Goal: Check status: Check status

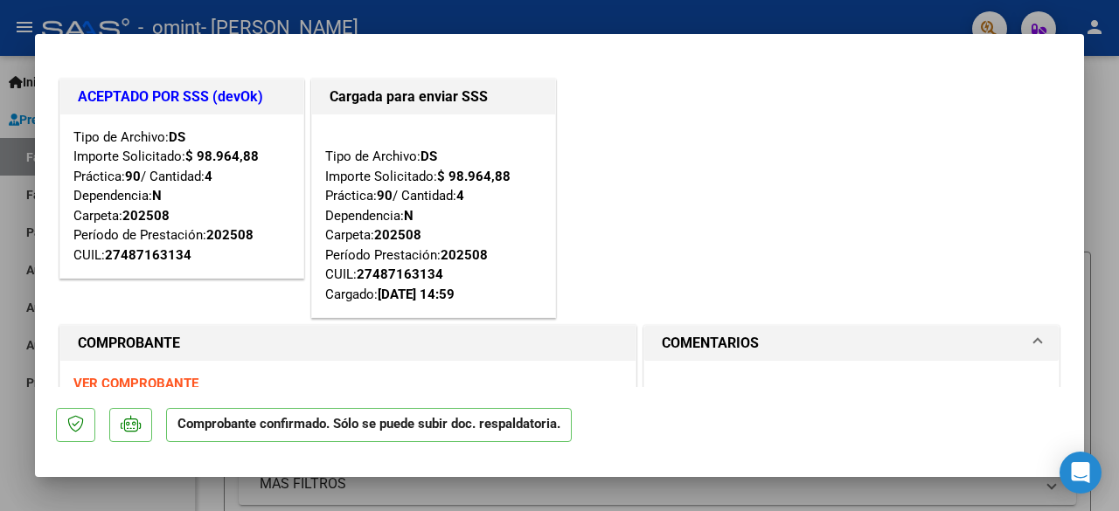
click at [1080, 410] on mat-dialog-container "ACEPTADO POR SSS (devOk) Tipo de Archivo: DS Importe Solicitado: $ 98.964,88 Pr…" at bounding box center [559, 255] width 1049 height 443
click at [1081, 400] on mat-dialog-container "ACEPTADO POR SSS (devOk) Tipo de Archivo: DS Importe Solicitado: $ 98.964,88 Pr…" at bounding box center [559, 255] width 1049 height 443
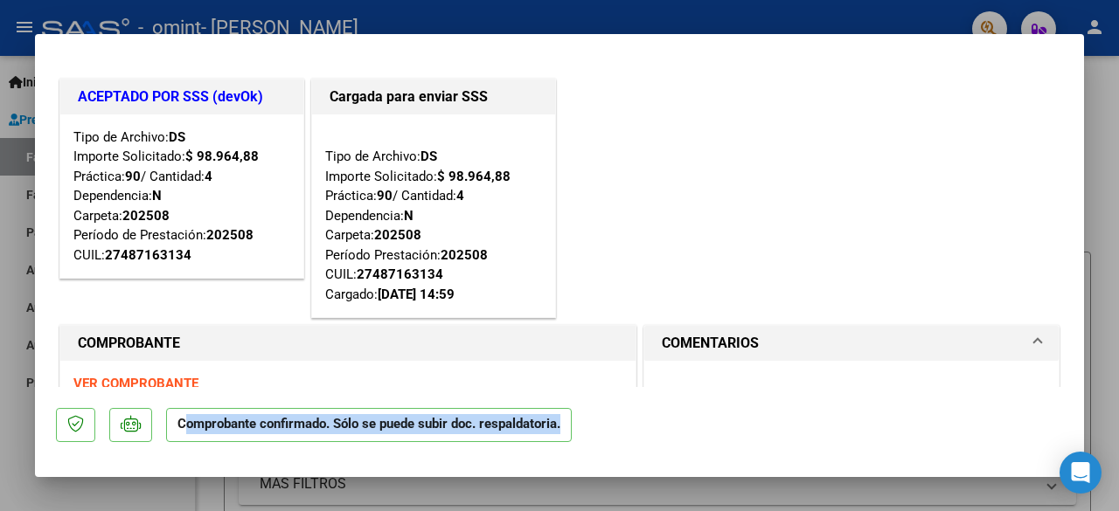
click at [1081, 400] on mat-dialog-container "ACEPTADO POR SSS (devOk) Tipo de Archivo: DS Importe Solicitado: $ 98.964,88 Pr…" at bounding box center [559, 255] width 1049 height 443
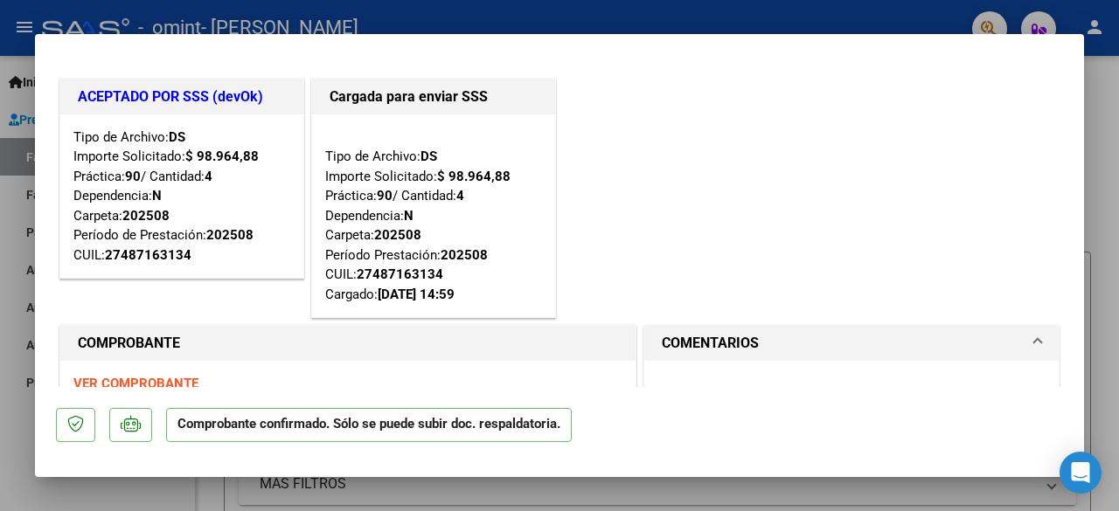
click at [872, 192] on div "ACEPTADO POR SSS (devOk) Tipo de Archivo: DS Importe Solicitado: $ 98.964,88 Pr…" at bounding box center [559, 198] width 1007 height 247
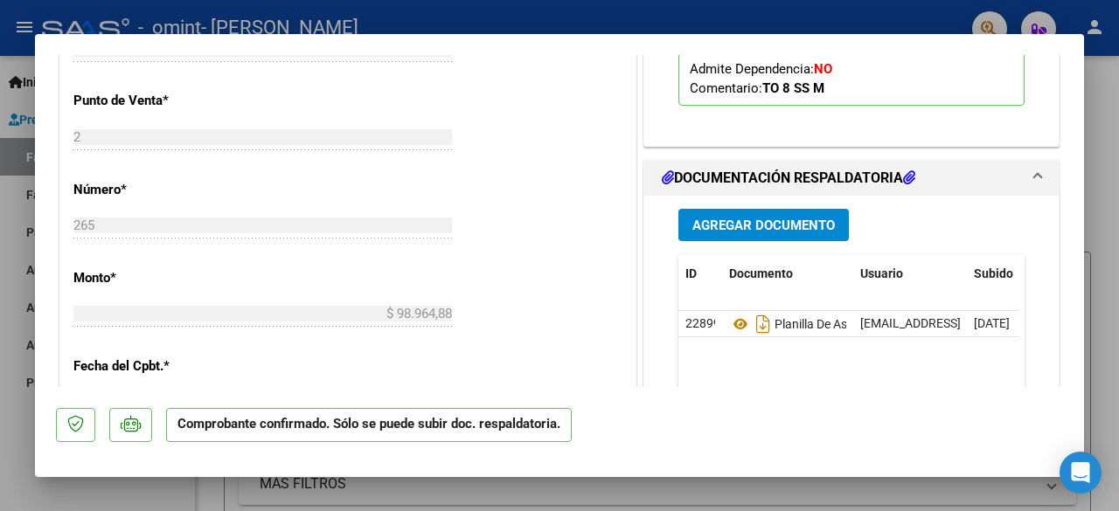
scroll to position [823, 0]
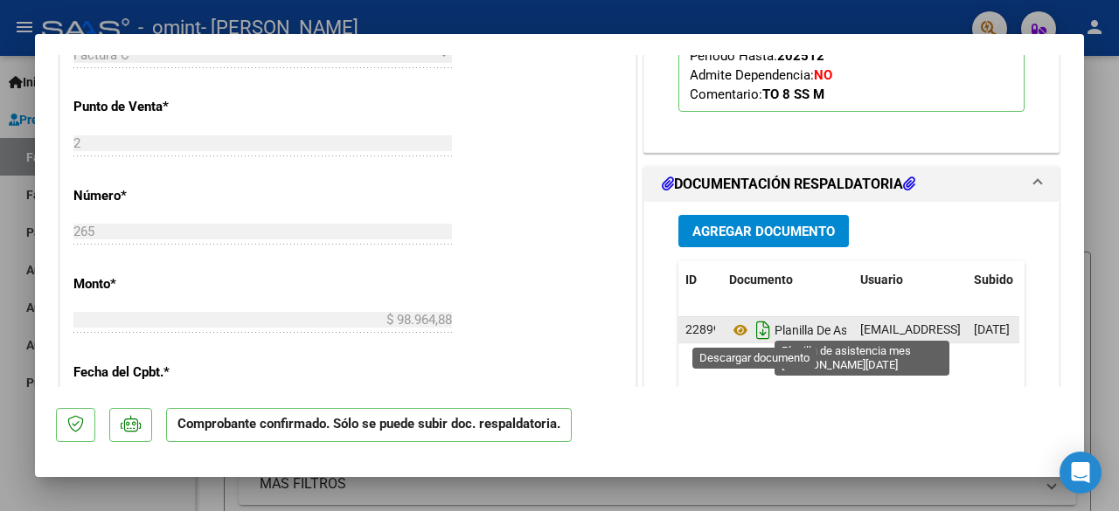
click at [754, 337] on icon "Descargar documento" at bounding box center [763, 330] width 23 height 28
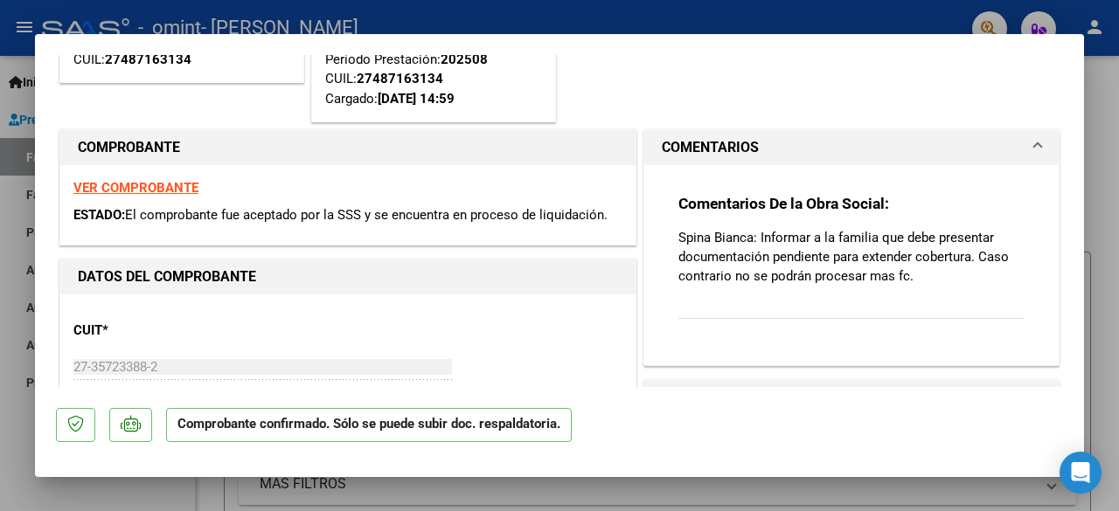
scroll to position [186, 0]
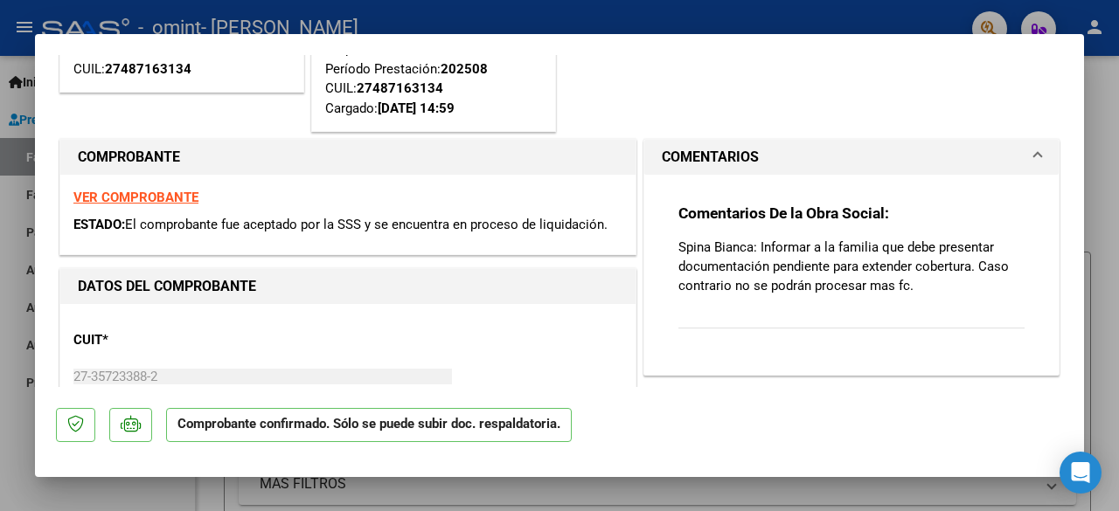
click at [149, 195] on strong "VER COMPROBANTE" at bounding box center [135, 198] width 125 height 16
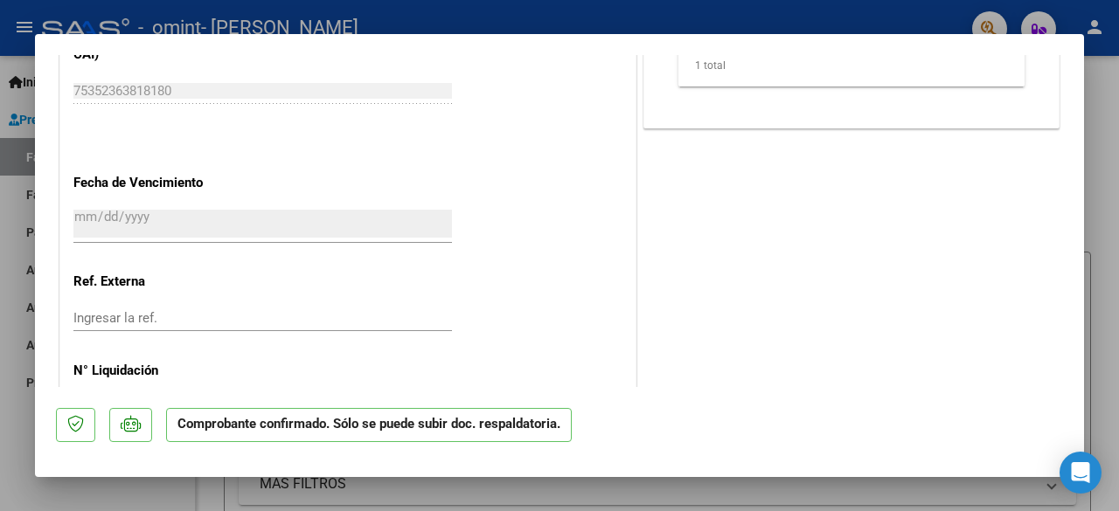
scroll to position [1323, 0]
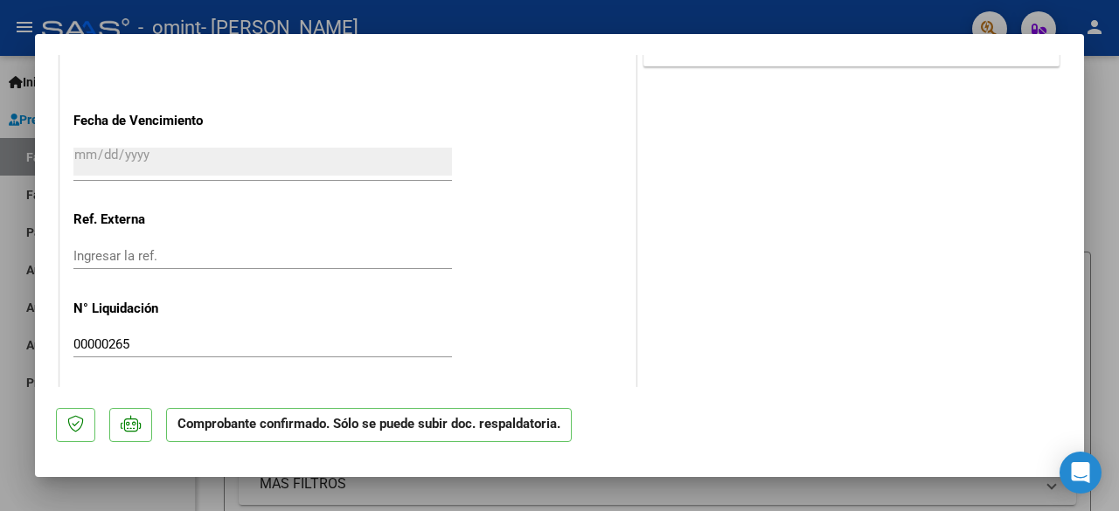
click at [1095, 202] on div at bounding box center [559, 255] width 1119 height 511
type input "$ 0,00"
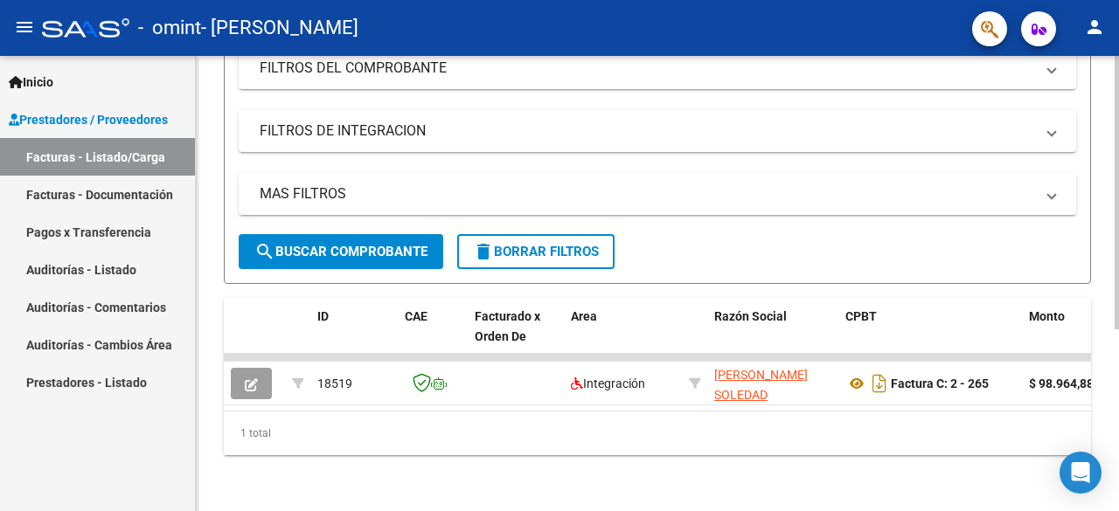
scroll to position [302, 0]
click at [1118, 400] on div at bounding box center [1117, 375] width 4 height 274
click at [135, 198] on link "Facturas - Documentación" at bounding box center [97, 195] width 195 height 38
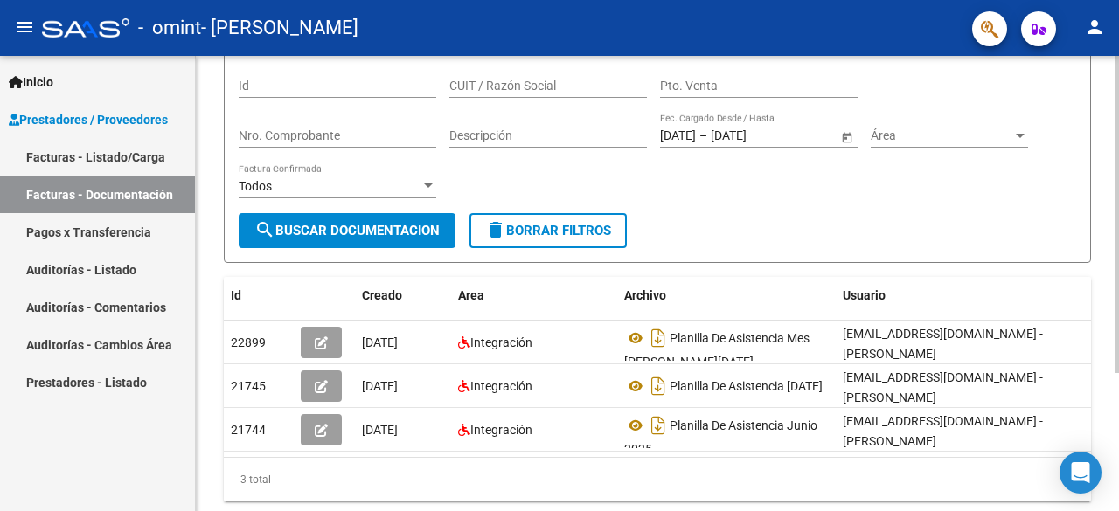
scroll to position [136, 0]
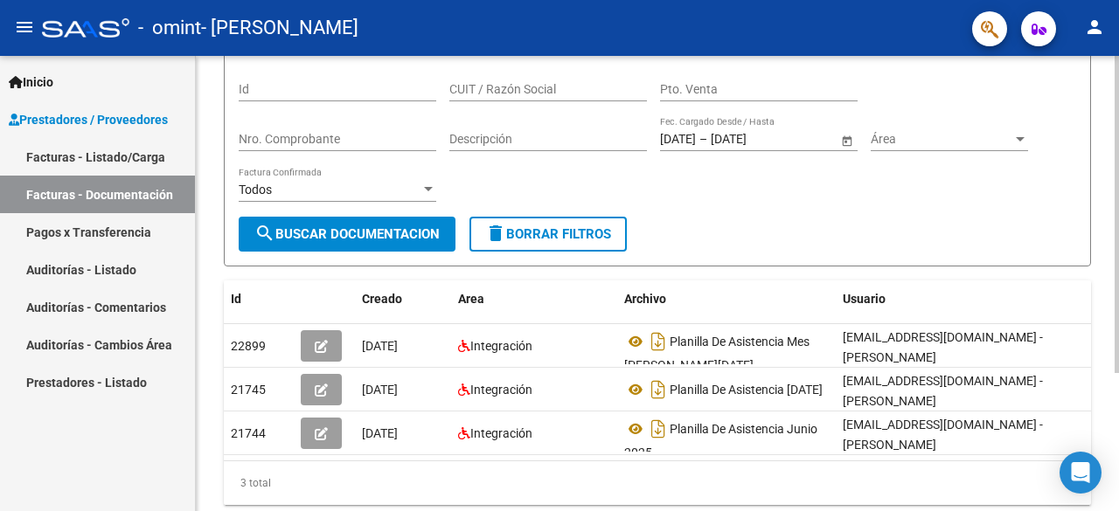
click at [1115, 253] on div at bounding box center [1117, 315] width 4 height 317
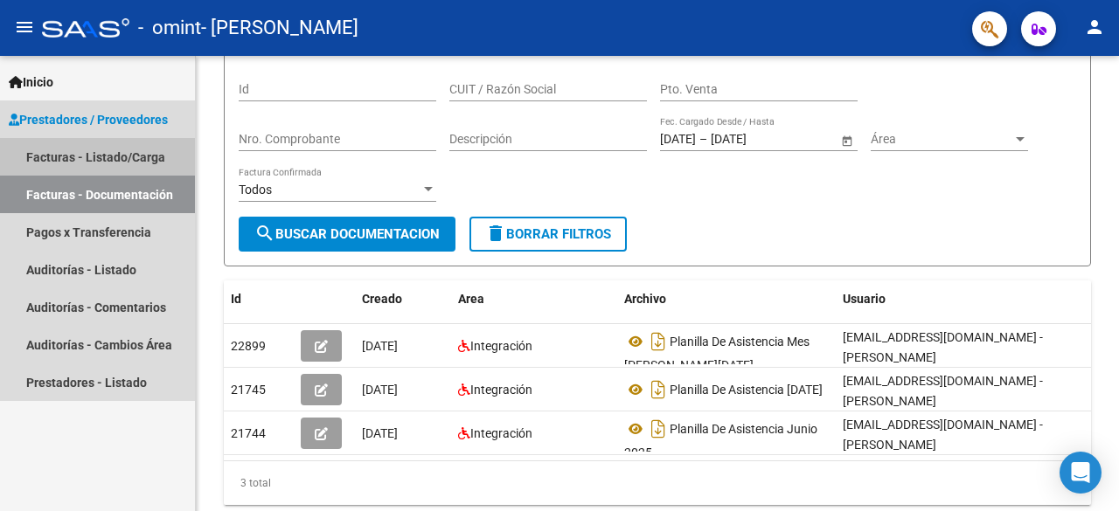
click at [104, 170] on link "Facturas - Listado/Carga" at bounding box center [97, 157] width 195 height 38
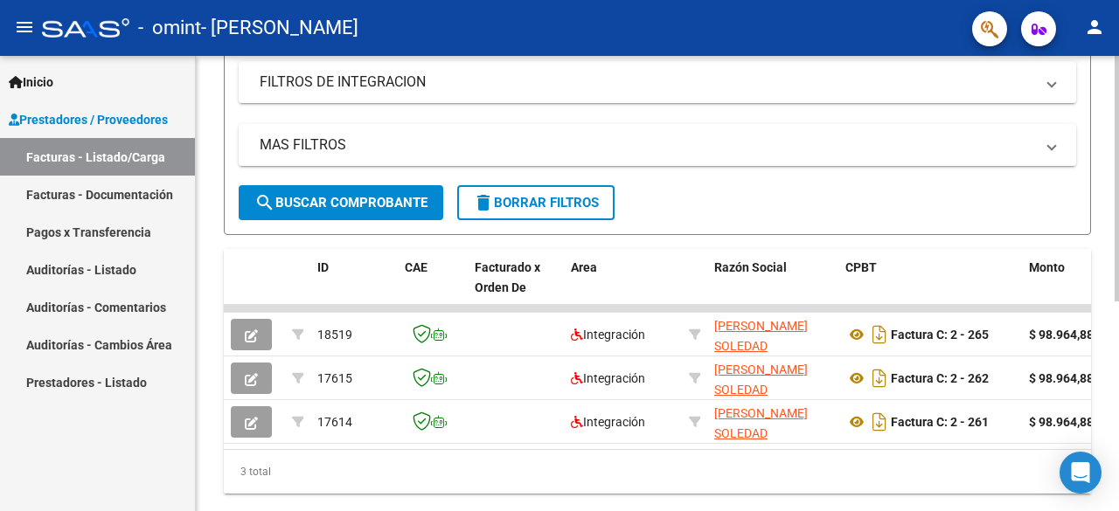
scroll to position [341, 0]
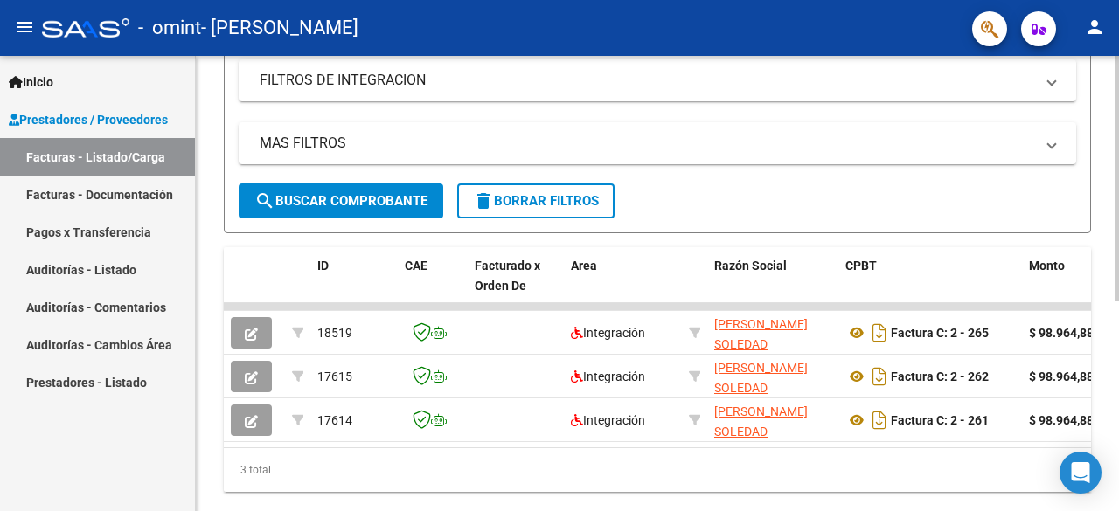
click at [1101, 390] on div "Video tutorial PRESTADORES -> Listado de CPBTs Emitidos por Prestadores / Prove…" at bounding box center [660, 131] width 928 height 833
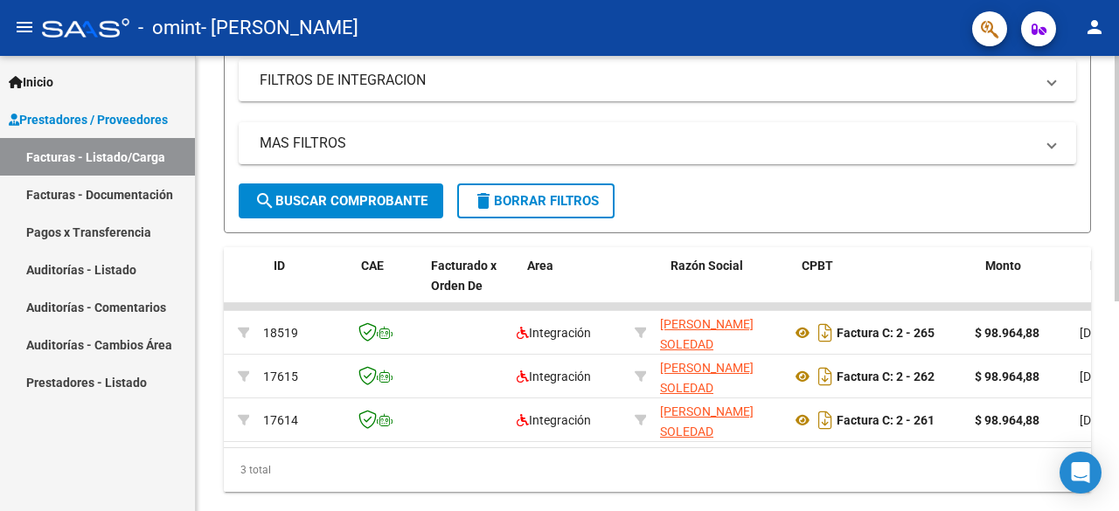
scroll to position [0, 0]
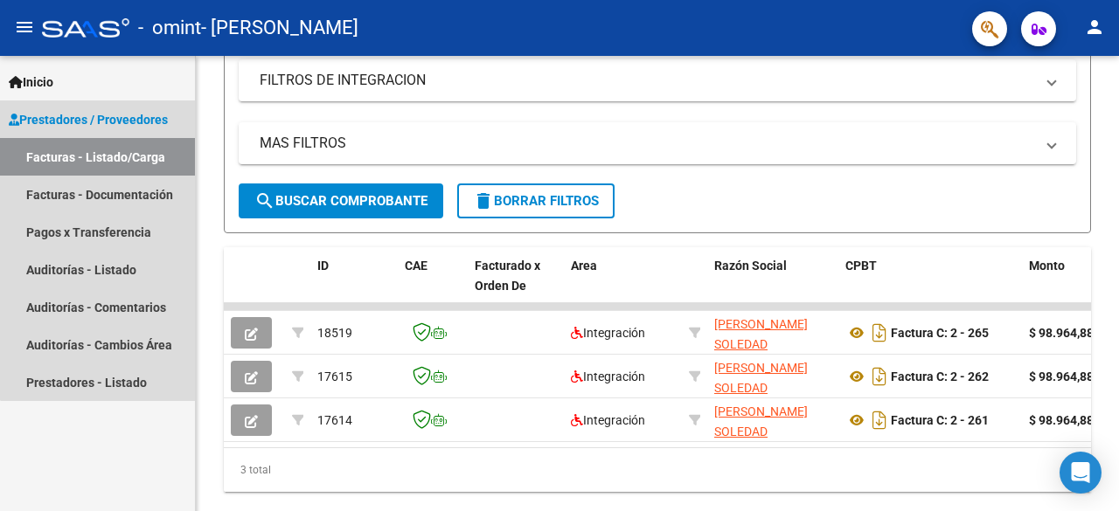
click at [157, 116] on span "Prestadores / Proveedores" at bounding box center [88, 119] width 159 height 19
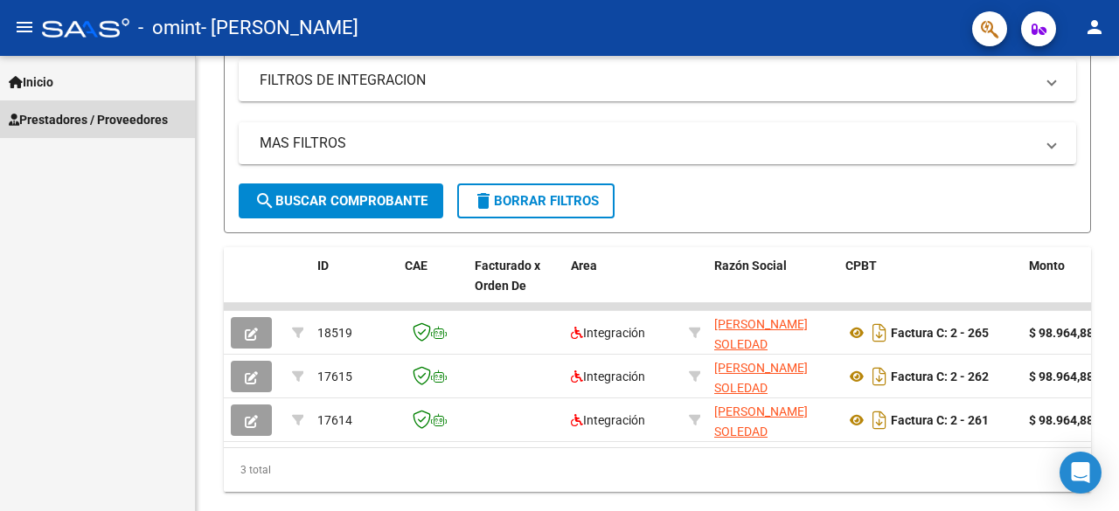
click at [157, 116] on span "Prestadores / Proveedores" at bounding box center [88, 119] width 159 height 19
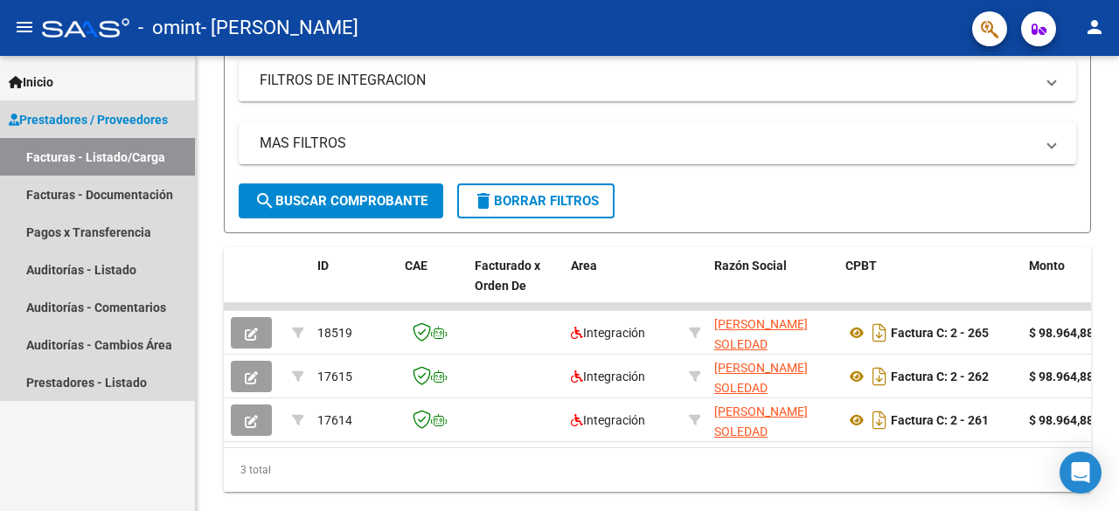
click at [124, 155] on link "Facturas - Listado/Carga" at bounding box center [97, 157] width 195 height 38
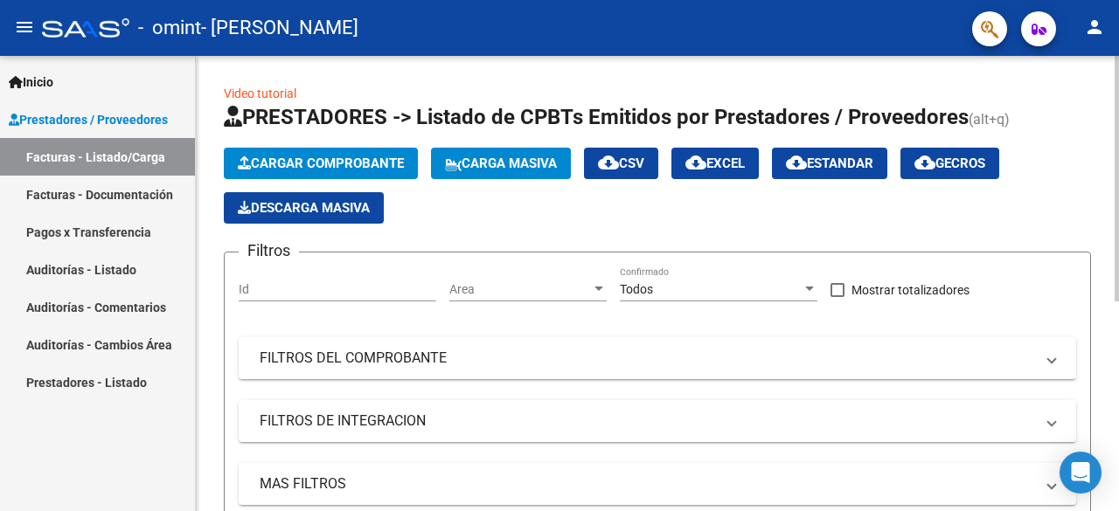
click at [1098, 67] on div "Video tutorial PRESTADORES -> Listado de CPBTs Emitidos por Prestadores / Prove…" at bounding box center [660, 472] width 928 height 833
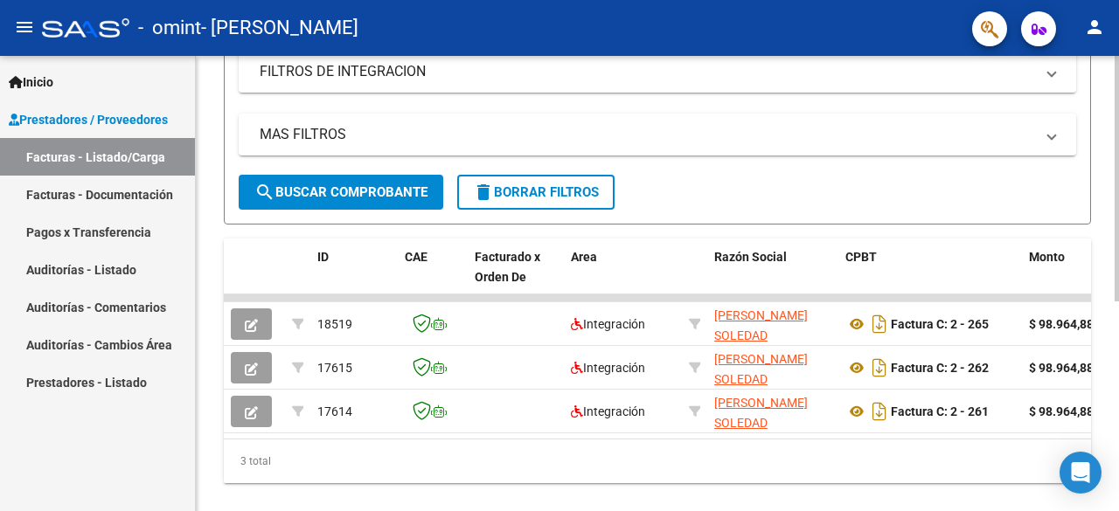
scroll to position [355, 0]
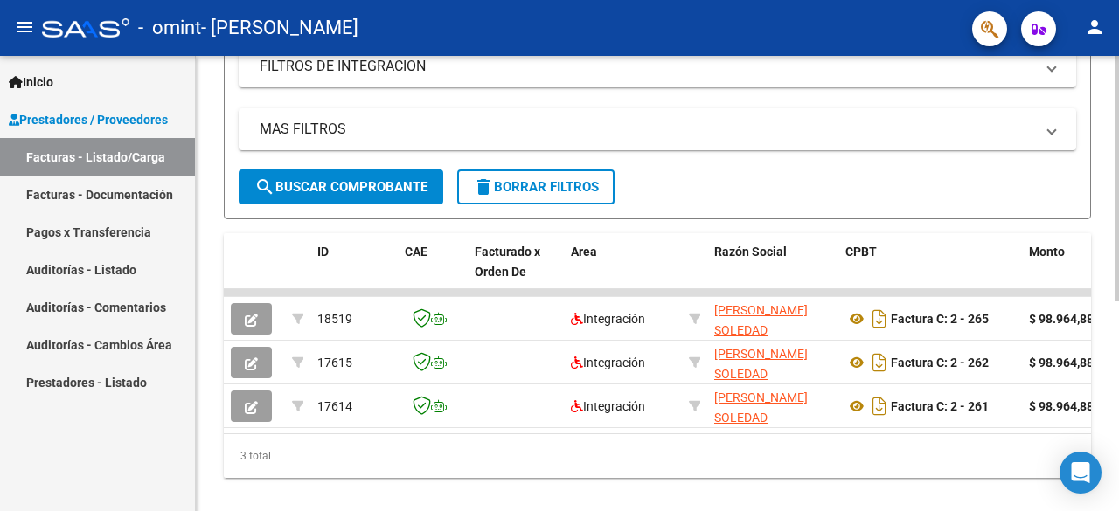
click at [1115, 323] on div at bounding box center [1117, 377] width 4 height 246
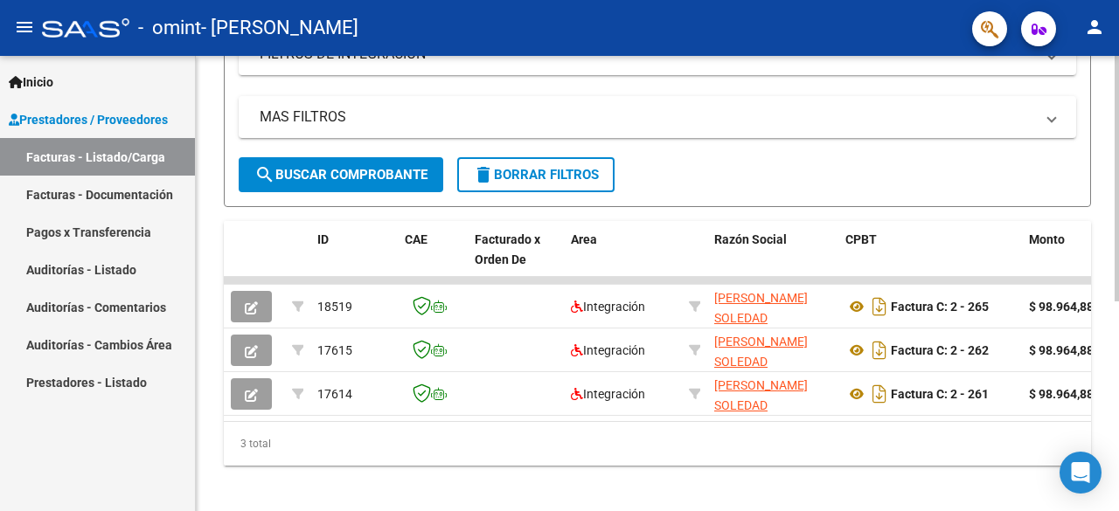
scroll to position [390, 0]
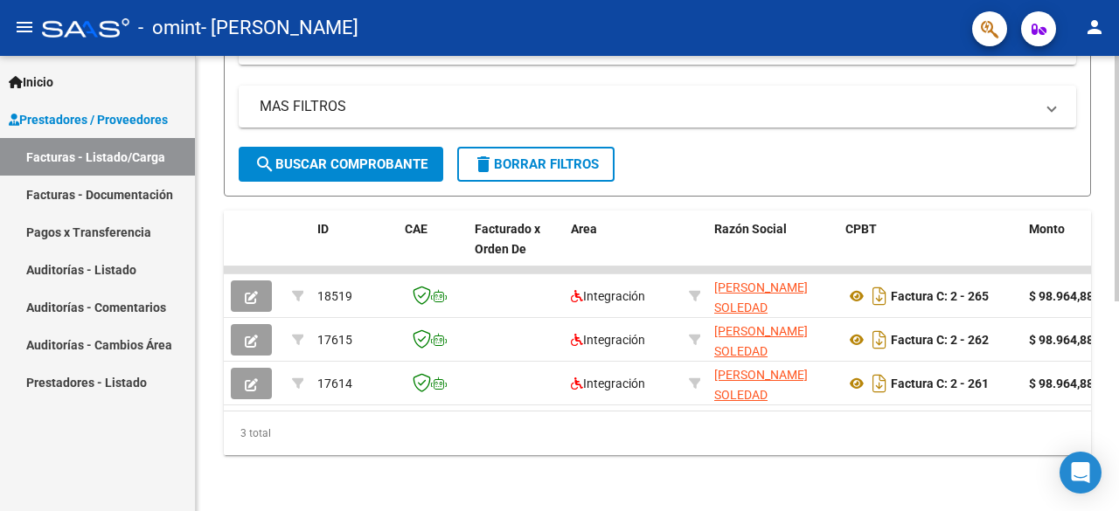
click at [1116, 347] on div at bounding box center [1117, 389] width 4 height 246
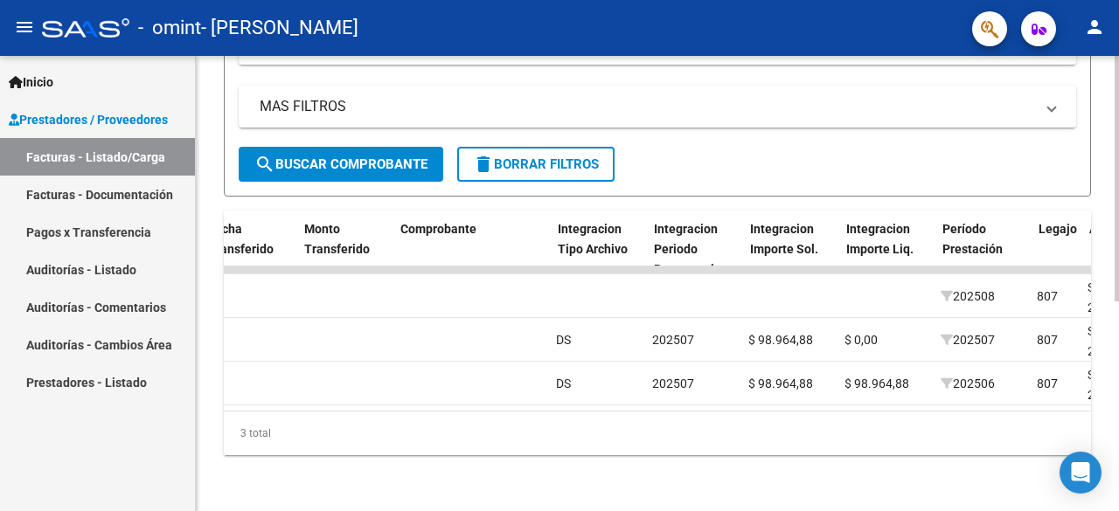
scroll to position [0, 1560]
click at [704, 267] on datatable-body-cell at bounding box center [695, 270] width 96 height 7
click at [706, 246] on div "Integracion Periodo Presentacion" at bounding box center [695, 248] width 82 height 59
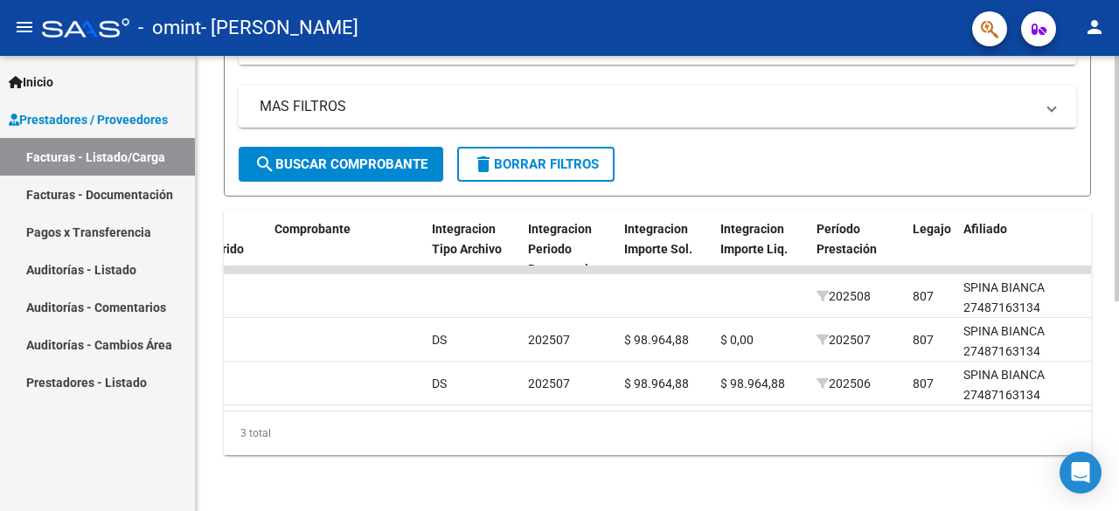
scroll to position [390, 0]
click at [1115, 347] on div at bounding box center [1117, 389] width 4 height 246
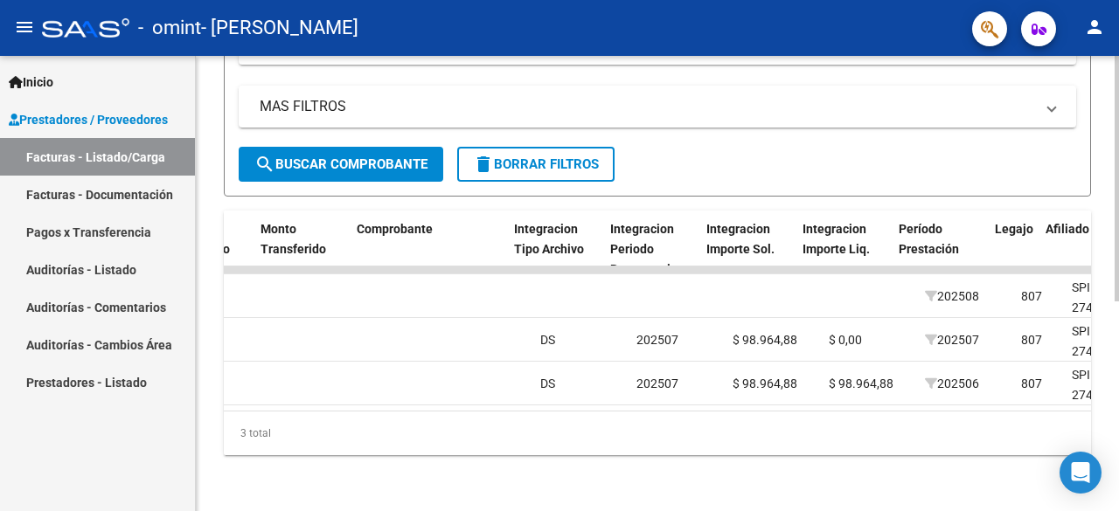
scroll to position [0, 1603]
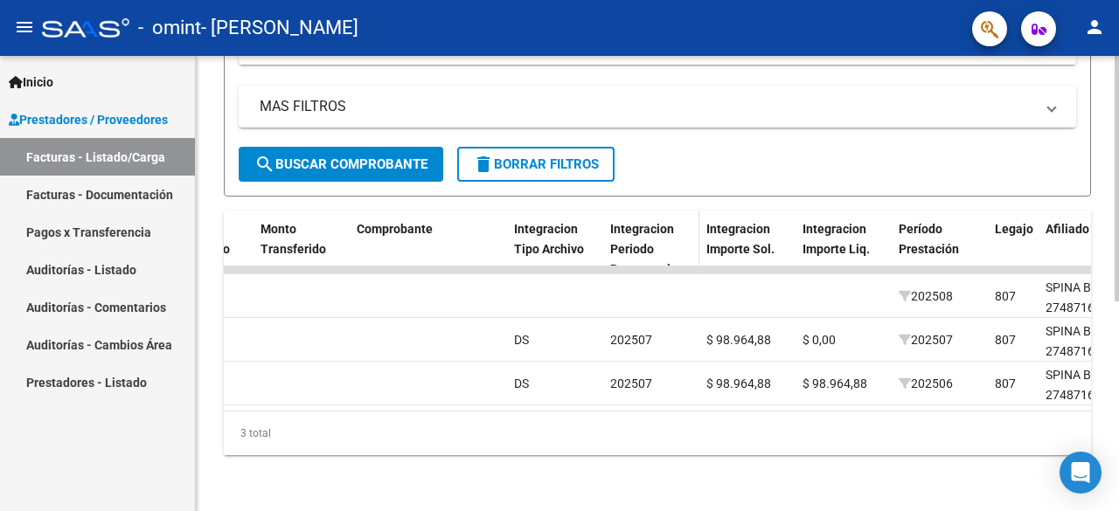
click at [656, 242] on div "Integracion Periodo Presentacion" at bounding box center [651, 248] width 82 height 59
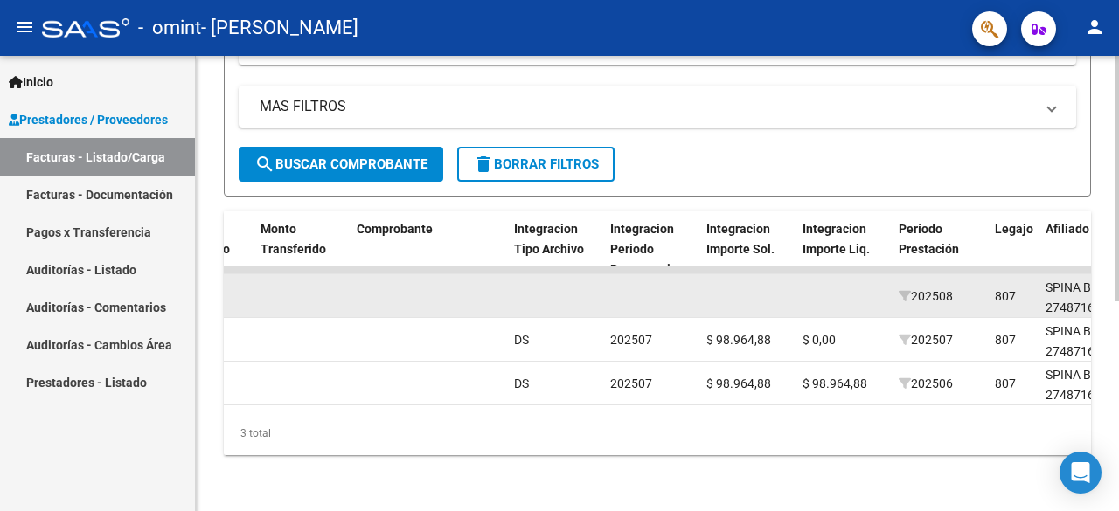
drag, startPoint x: 648, startPoint y: 258, endPoint x: 644, endPoint y: 281, distance: 23.0
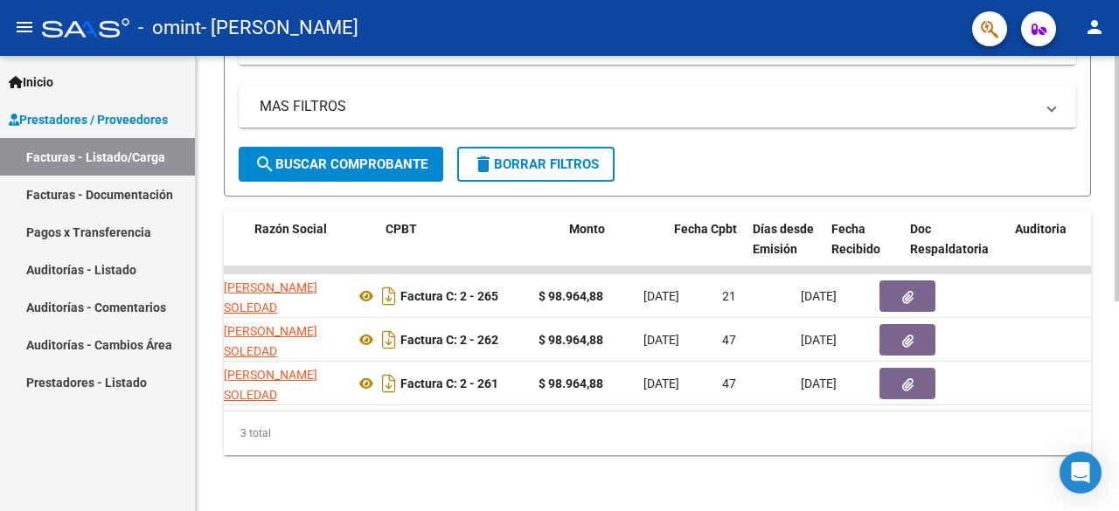
scroll to position [0, 367]
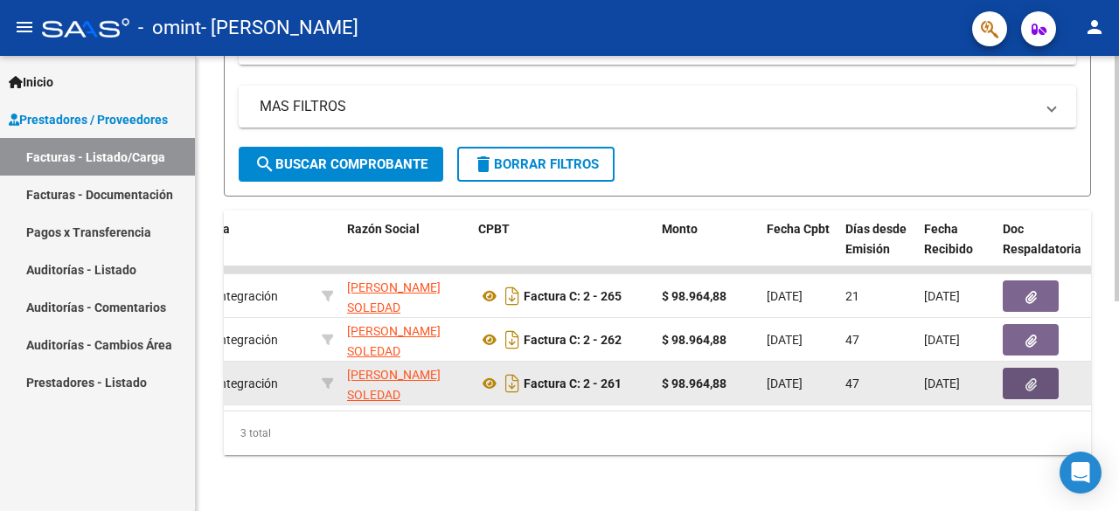
click at [1034, 379] on icon "button" at bounding box center [1030, 385] width 11 height 13
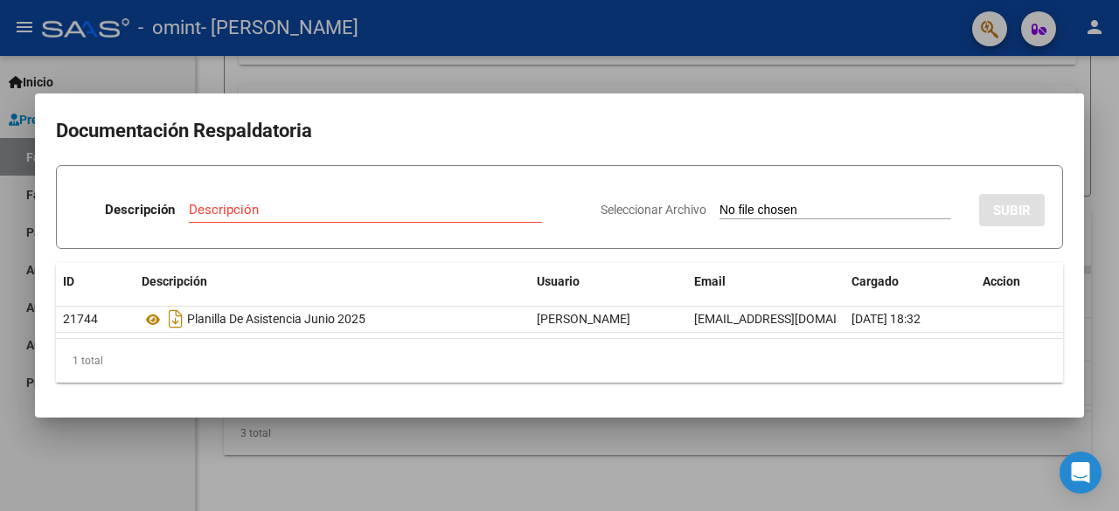
click at [937, 78] on div at bounding box center [559, 255] width 1119 height 511
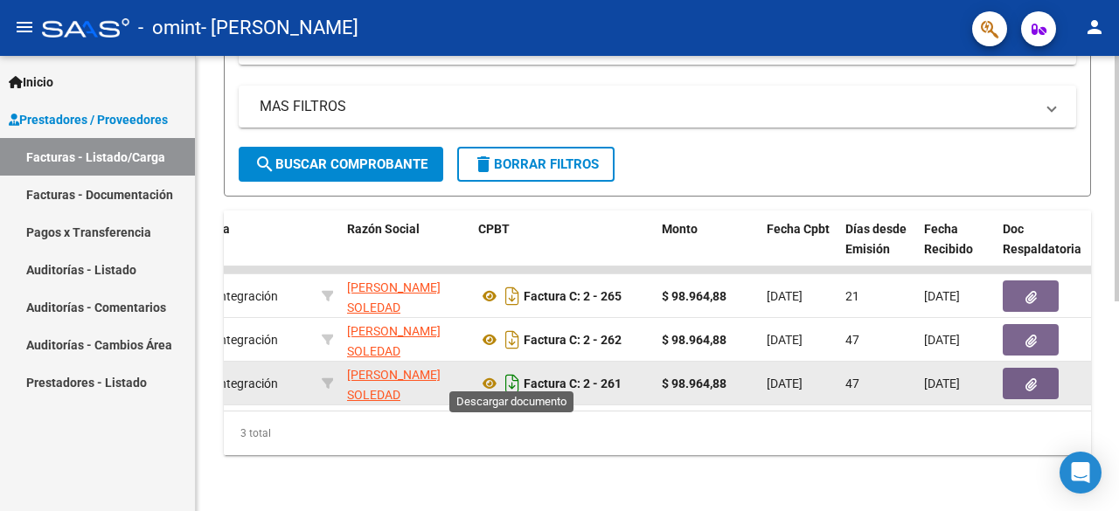
click at [512, 371] on icon "Descargar documento" at bounding box center [512, 384] width 23 height 28
click at [1076, 412] on div "3 total" at bounding box center [657, 434] width 867 height 44
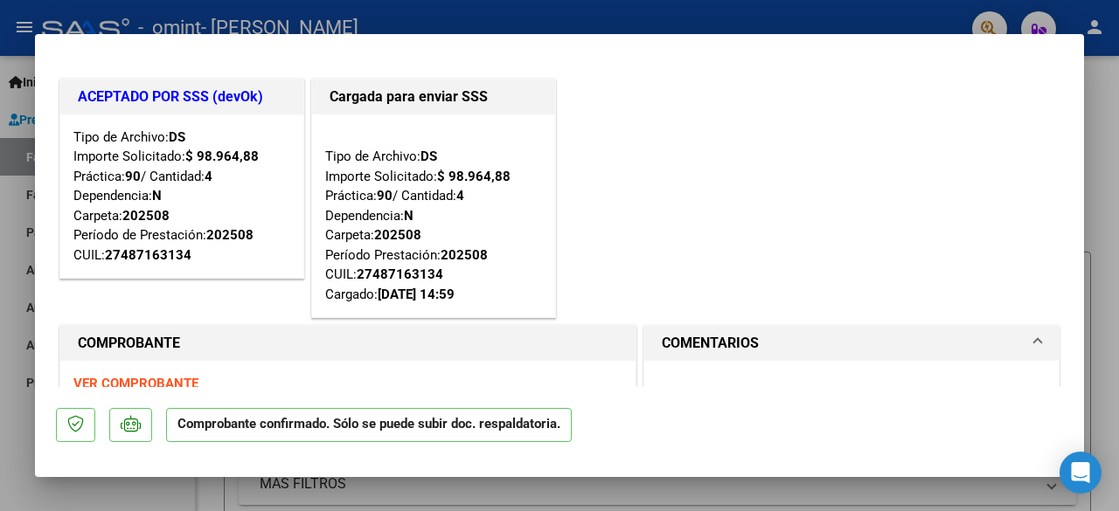
click at [117, 382] on strong "VER COMPROBANTE" at bounding box center [135, 384] width 125 height 16
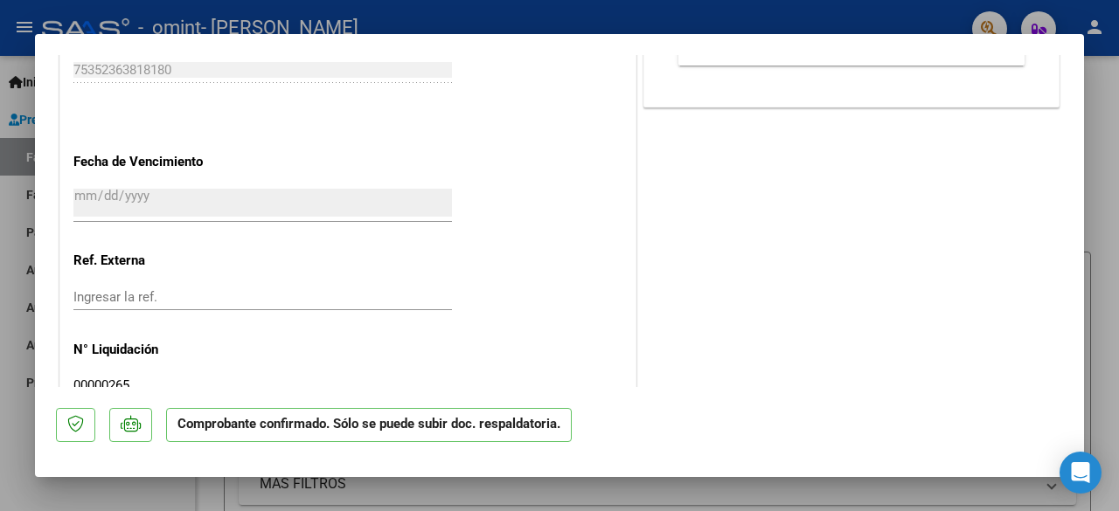
scroll to position [1323, 0]
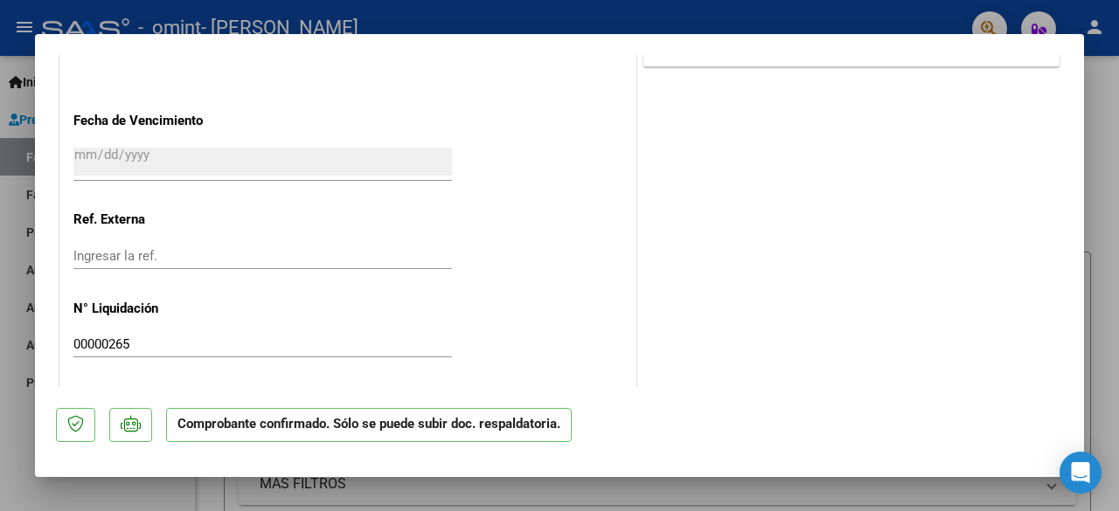
click at [1101, 147] on div at bounding box center [559, 255] width 1119 height 511
type input "$ 0,00"
